Goal: Task Accomplishment & Management: Complete application form

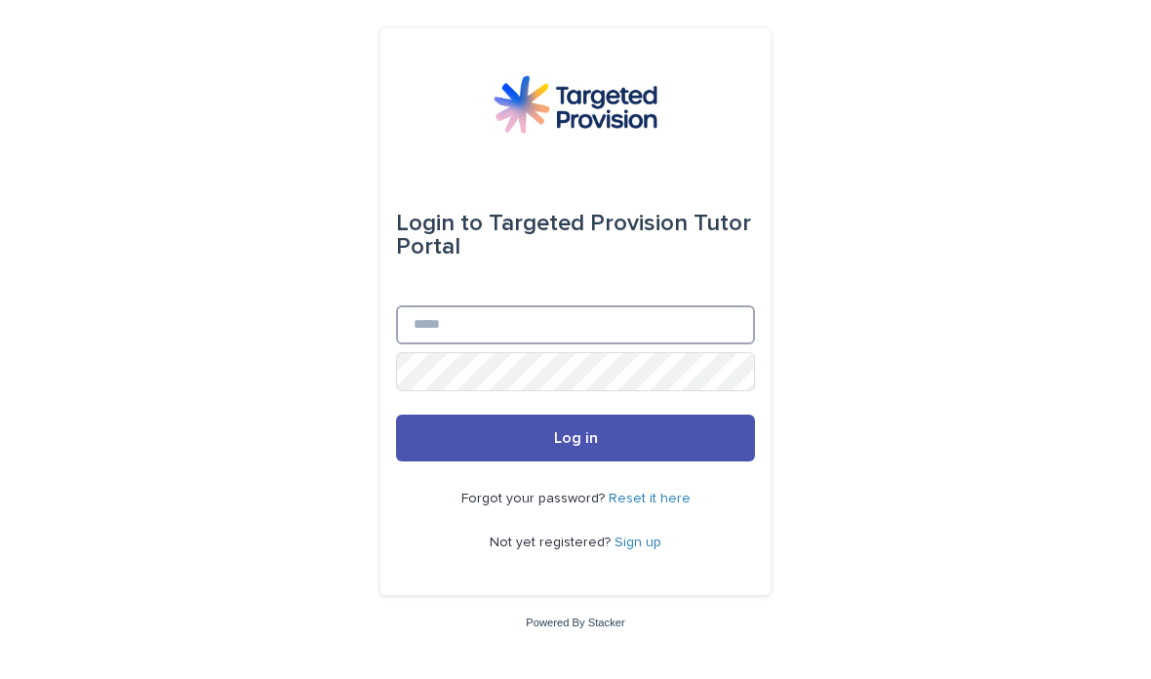
click at [702, 344] on input "Email" at bounding box center [575, 324] width 359 height 39
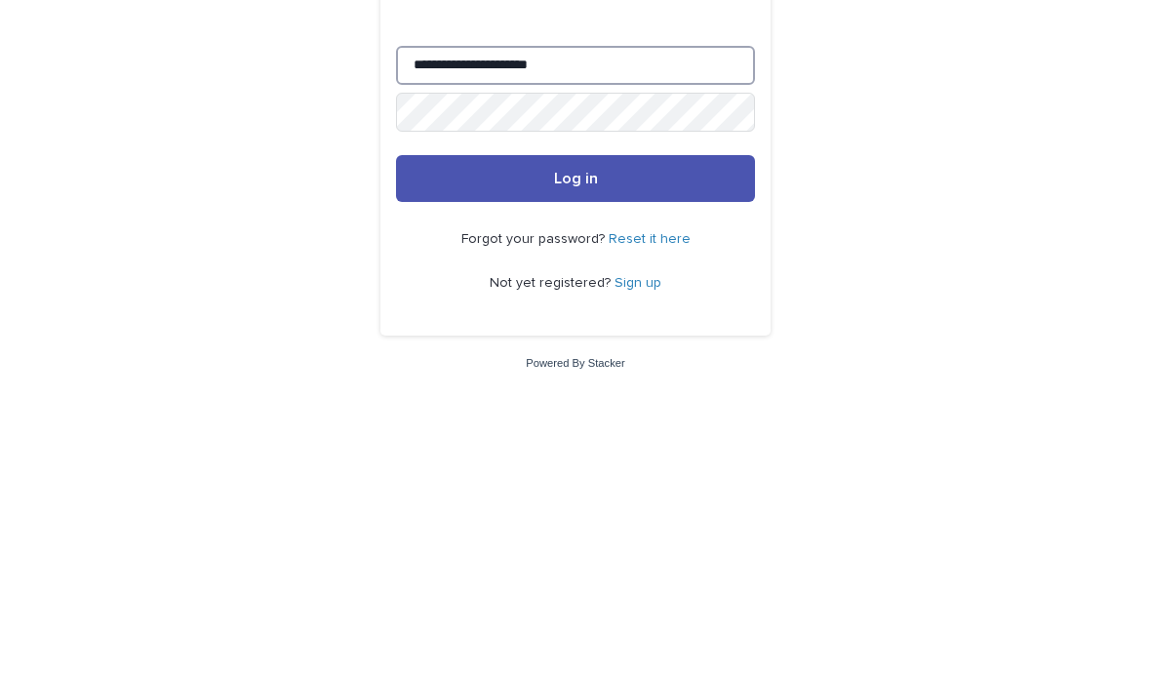
type input "**********"
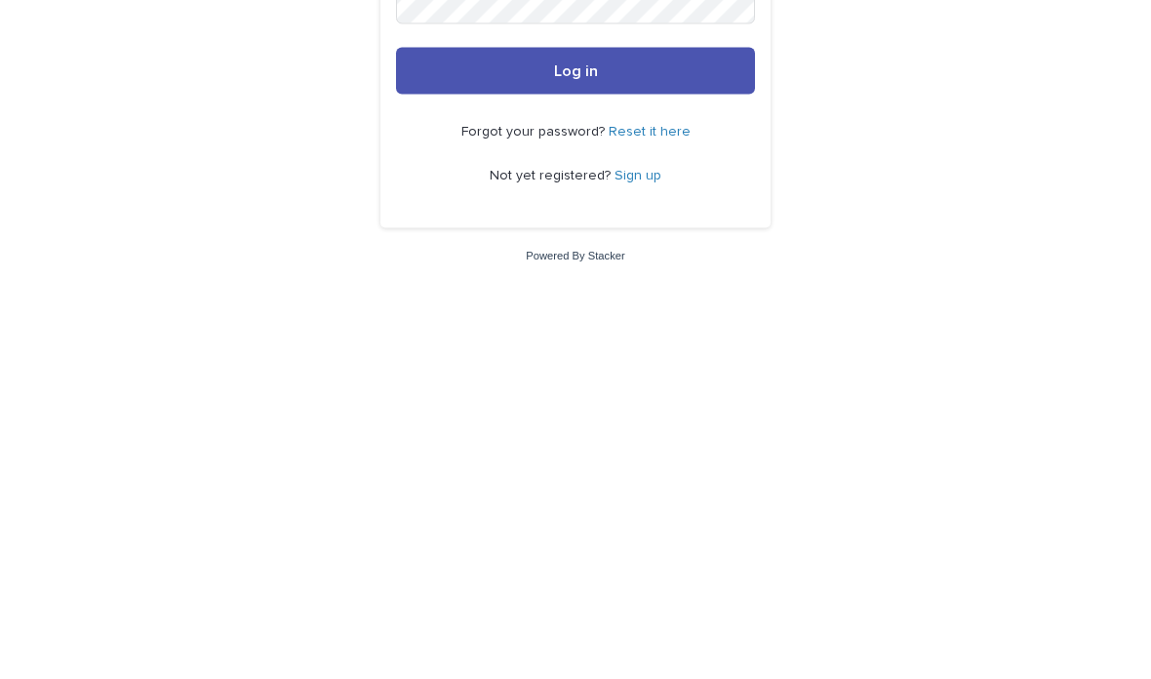
click at [666, 414] on button "Log in" at bounding box center [575, 437] width 359 height 47
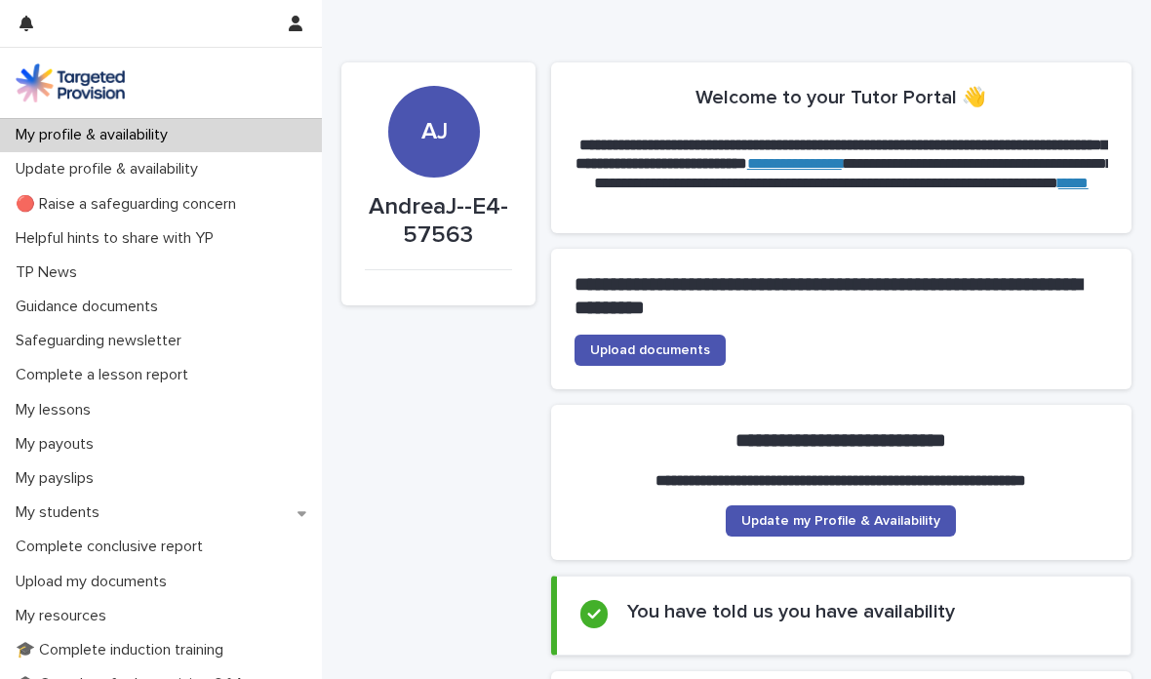
click at [692, 350] on span "Upload documents" at bounding box center [650, 350] width 120 height 14
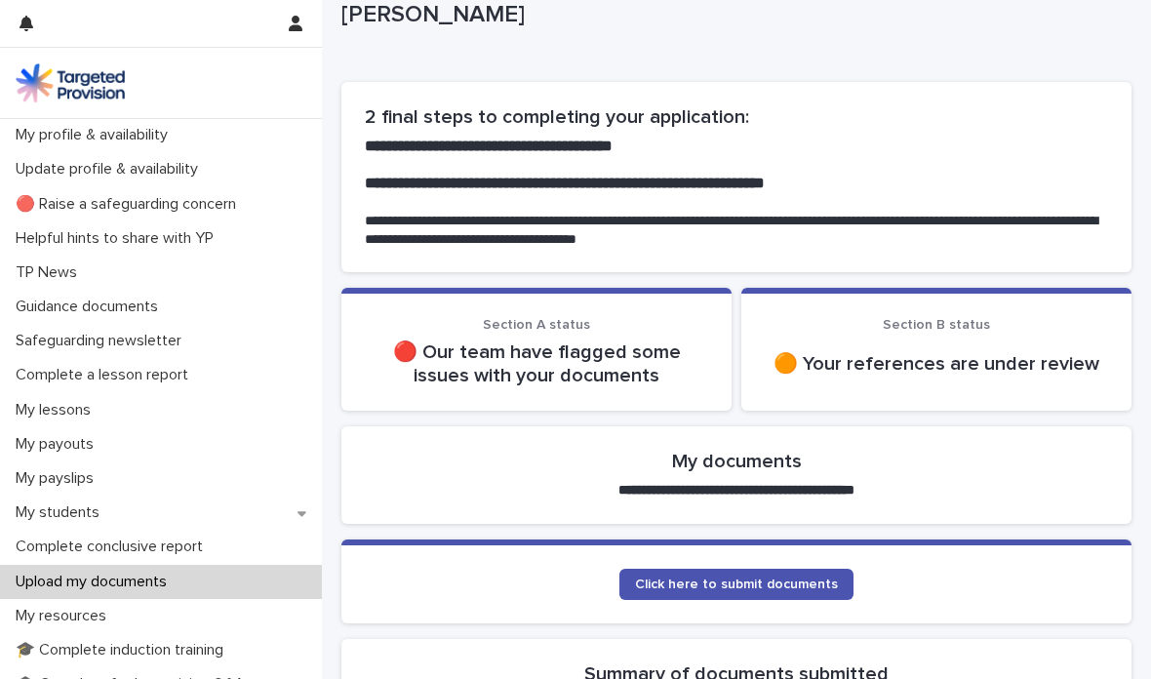
scroll to position [62, 0]
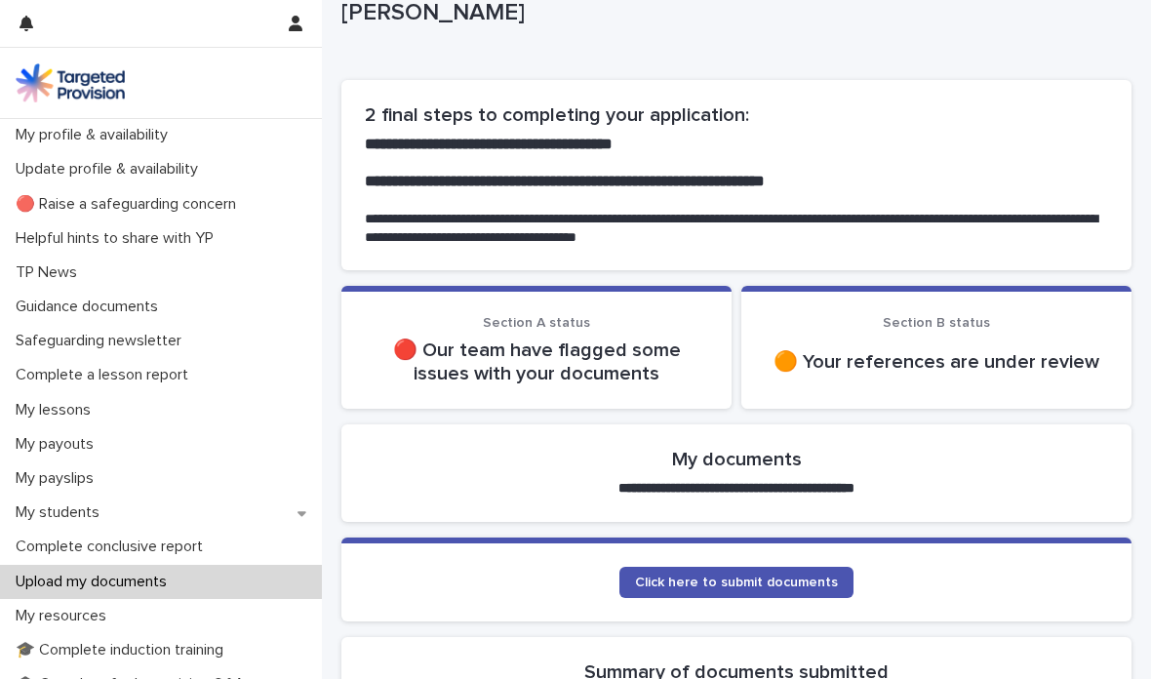
click at [826, 575] on span "Click here to submit documents" at bounding box center [736, 582] width 203 height 14
